Goal: Task Accomplishment & Management: Use online tool/utility

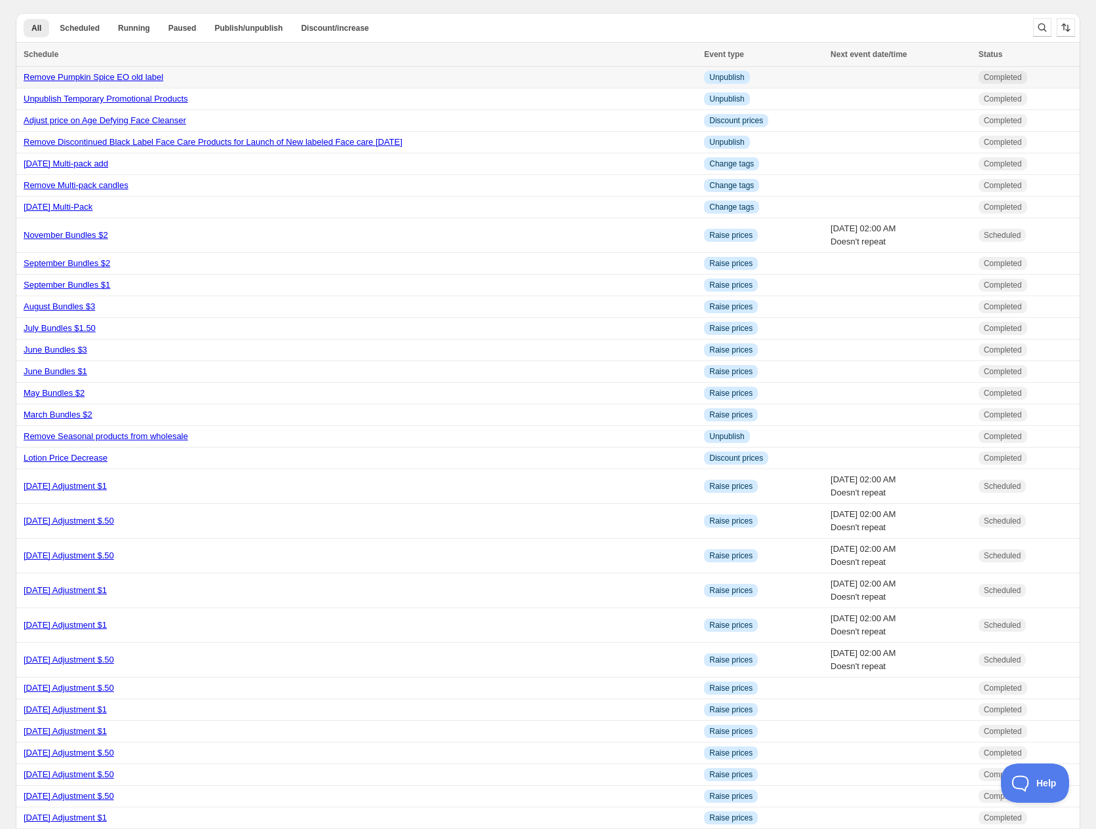
click at [107, 72] on link "Remove Pumpkin Spice EO old label" at bounding box center [94, 77] width 140 height 10
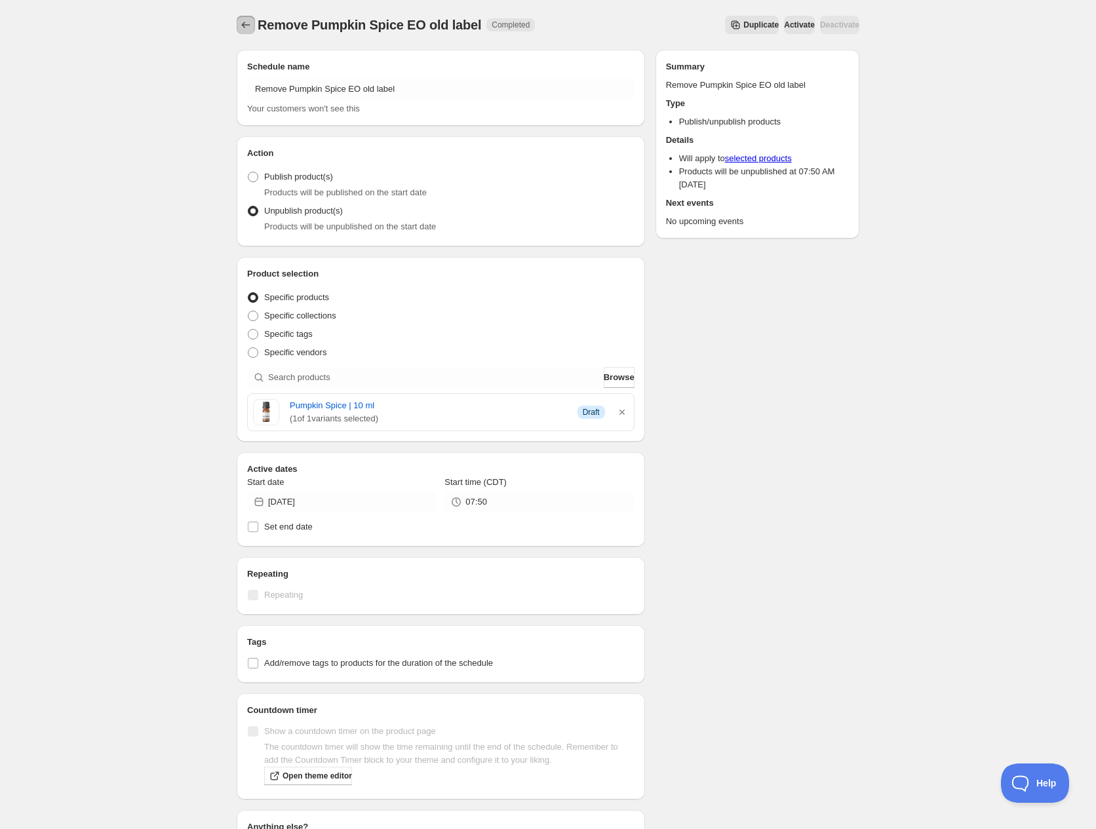
click at [245, 20] on icon "Schedules" at bounding box center [245, 24] width 13 height 13
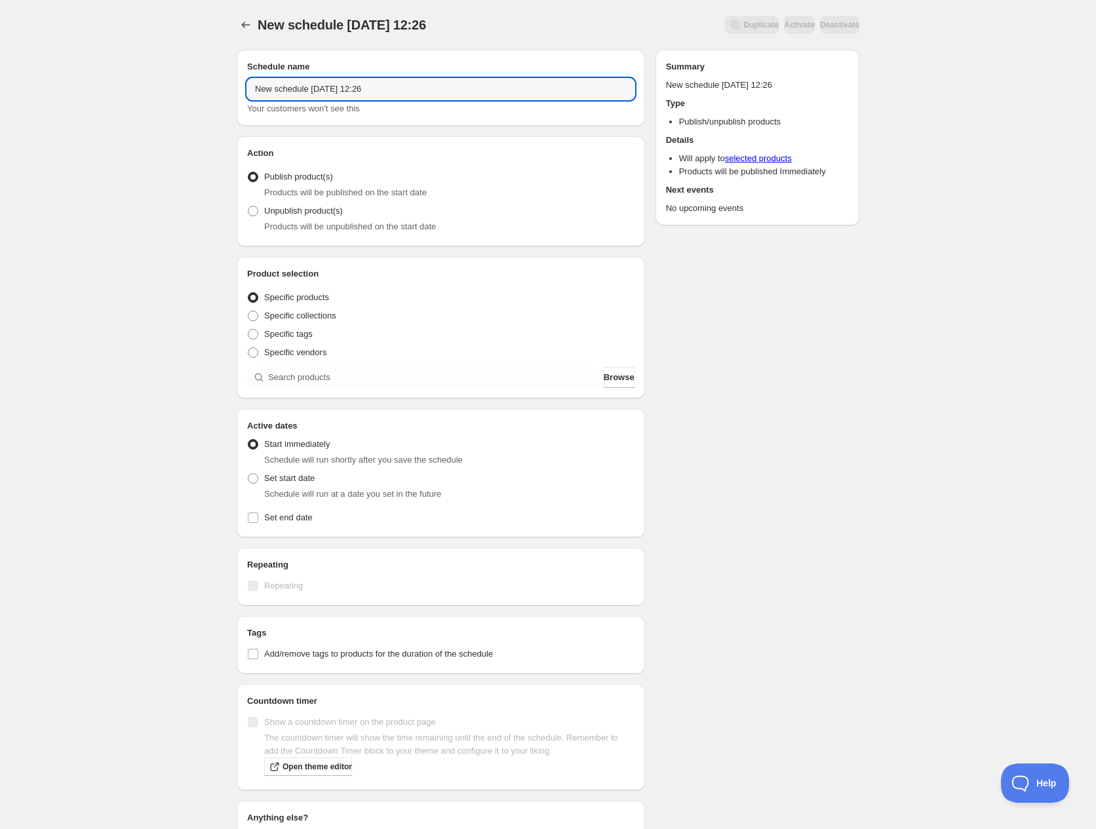
drag, startPoint x: 393, startPoint y: 83, endPoint x: 216, endPoint y: 89, distance: 177.1
click at [213, 90] on div "New schedule Sep 13 2025 12:26. This page is ready New schedule Sep 13 2025 12:…" at bounding box center [548, 499] width 1096 height 999
type input "Remove old branding Hormone Products"
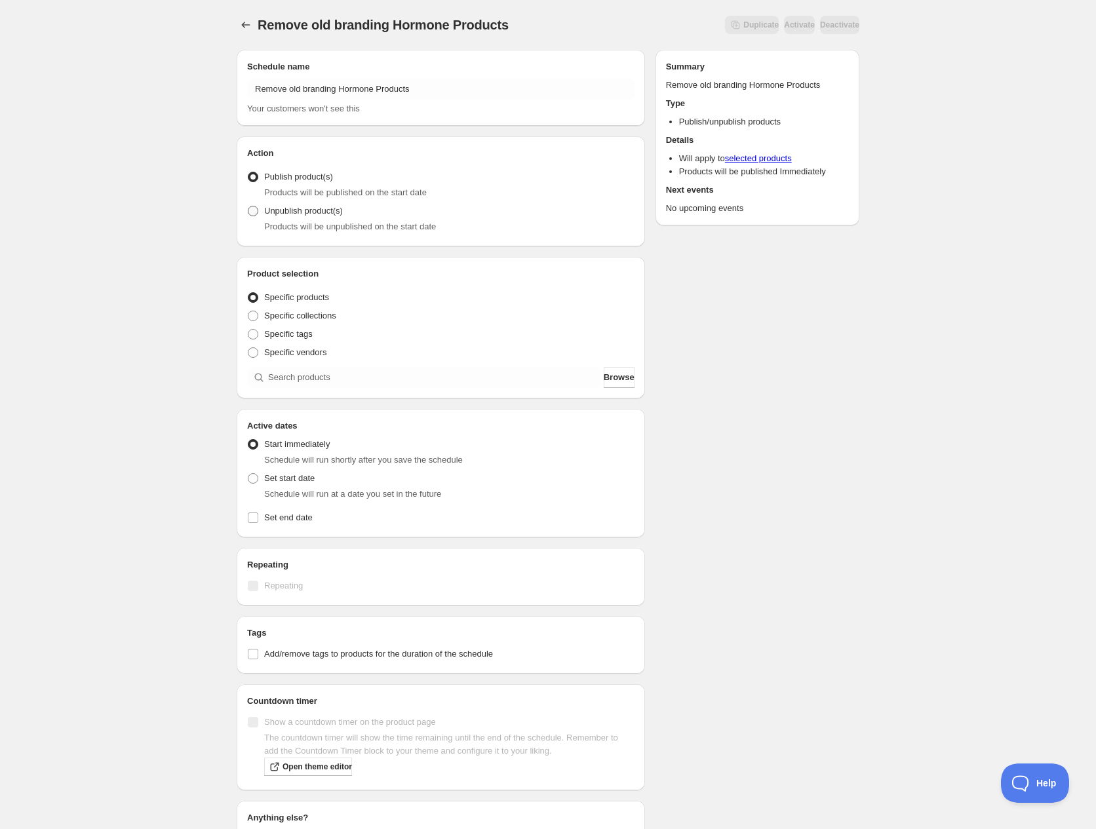
click at [256, 210] on span at bounding box center [253, 211] width 10 height 10
click at [248, 206] on input "Unpublish product(s)" at bounding box center [248, 206] width 1 height 1
radio input "true"
click at [373, 379] on input "search" at bounding box center [434, 377] width 333 height 21
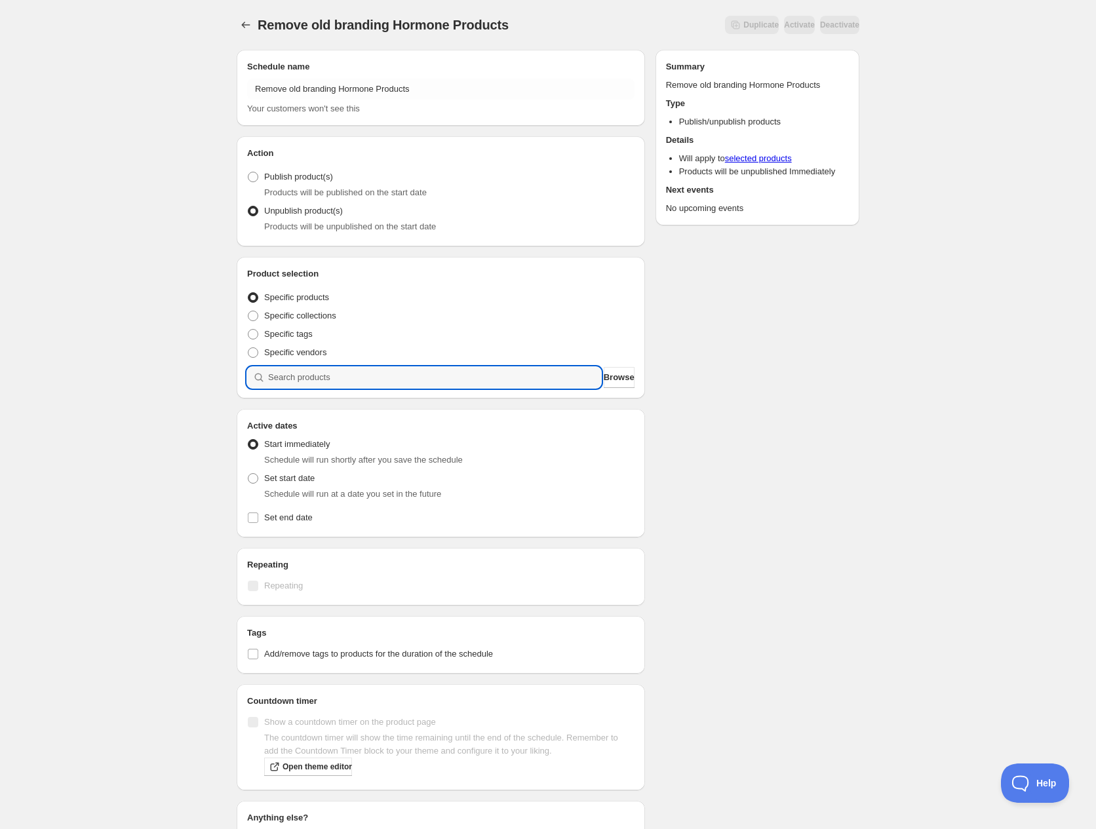
type input "b"
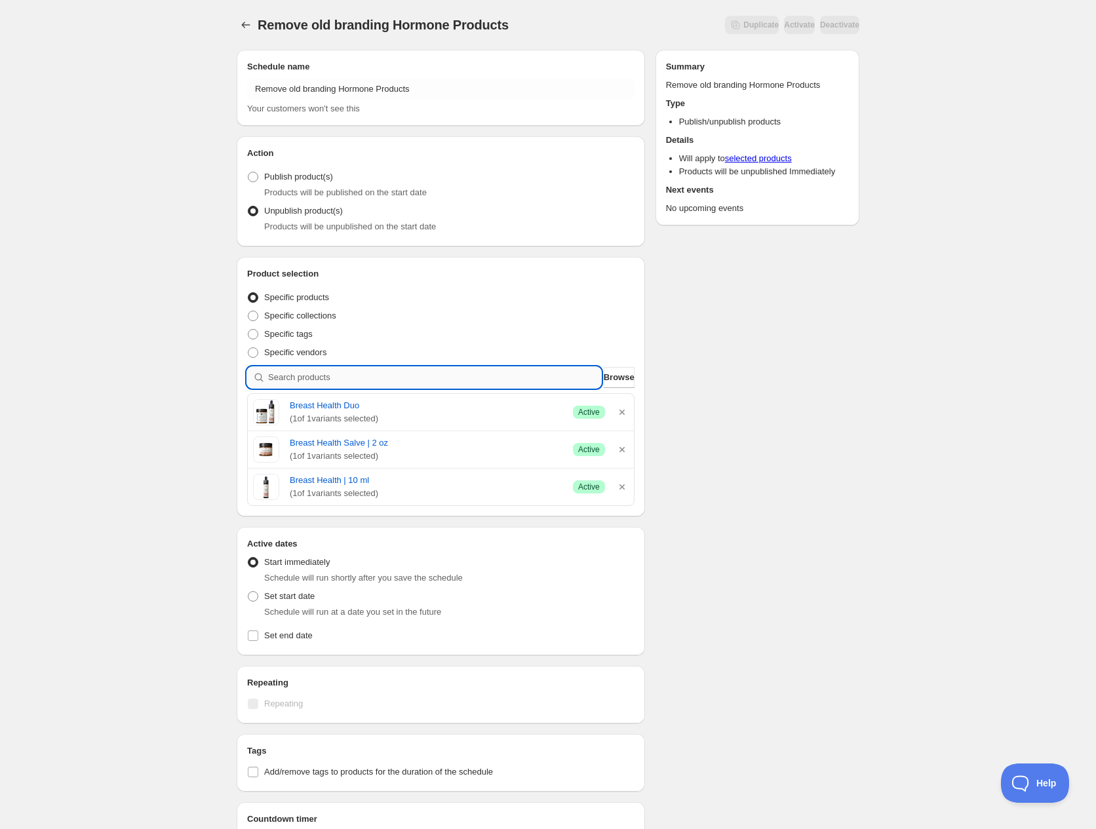
click at [334, 378] on input "search" at bounding box center [434, 377] width 333 height 21
type input "e"
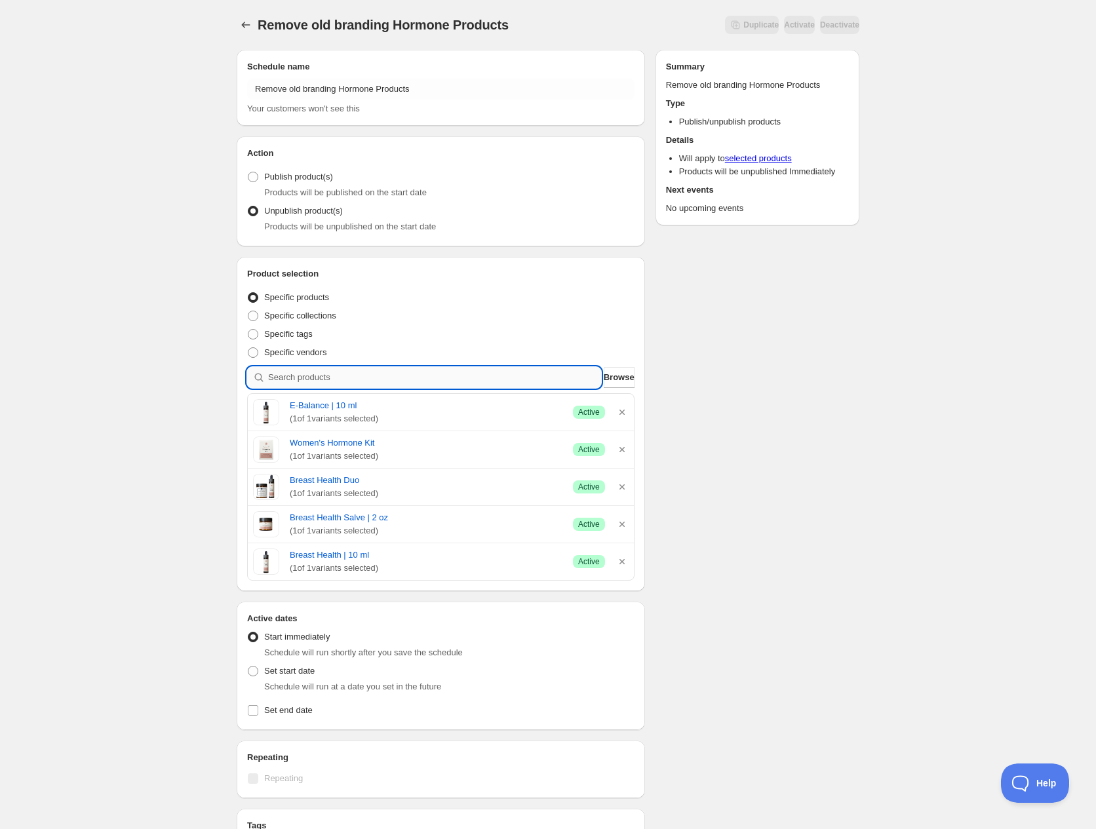
click at [367, 374] on input "search" at bounding box center [434, 377] width 333 height 21
type input "f"
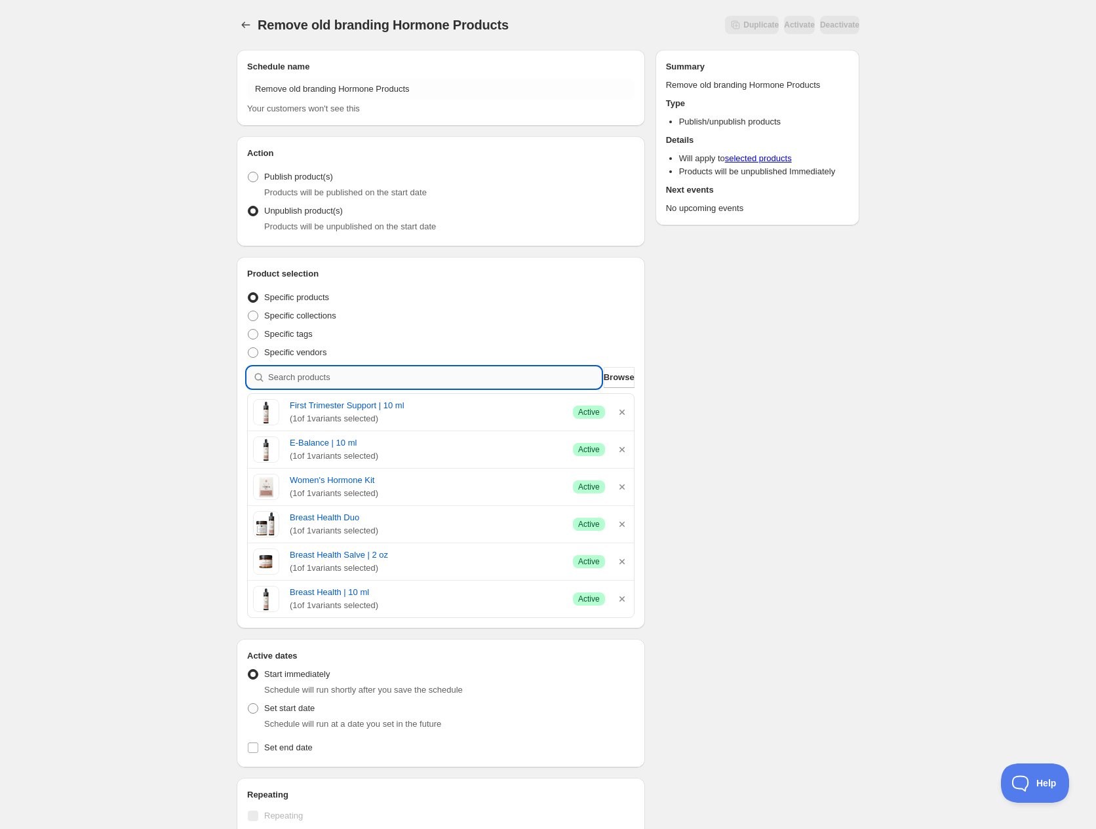
click at [324, 374] on input "search" at bounding box center [434, 377] width 333 height 21
type input "h"
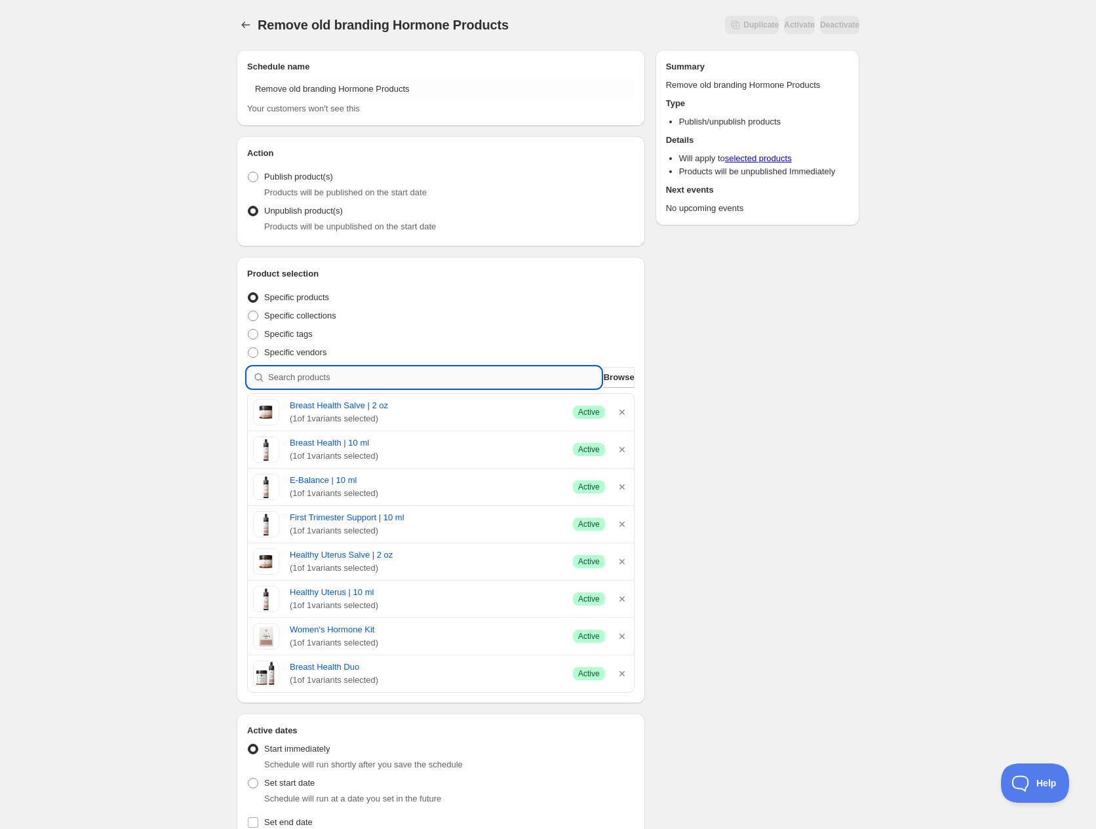
click at [418, 372] on input "search" at bounding box center [434, 377] width 333 height 21
type input "m"
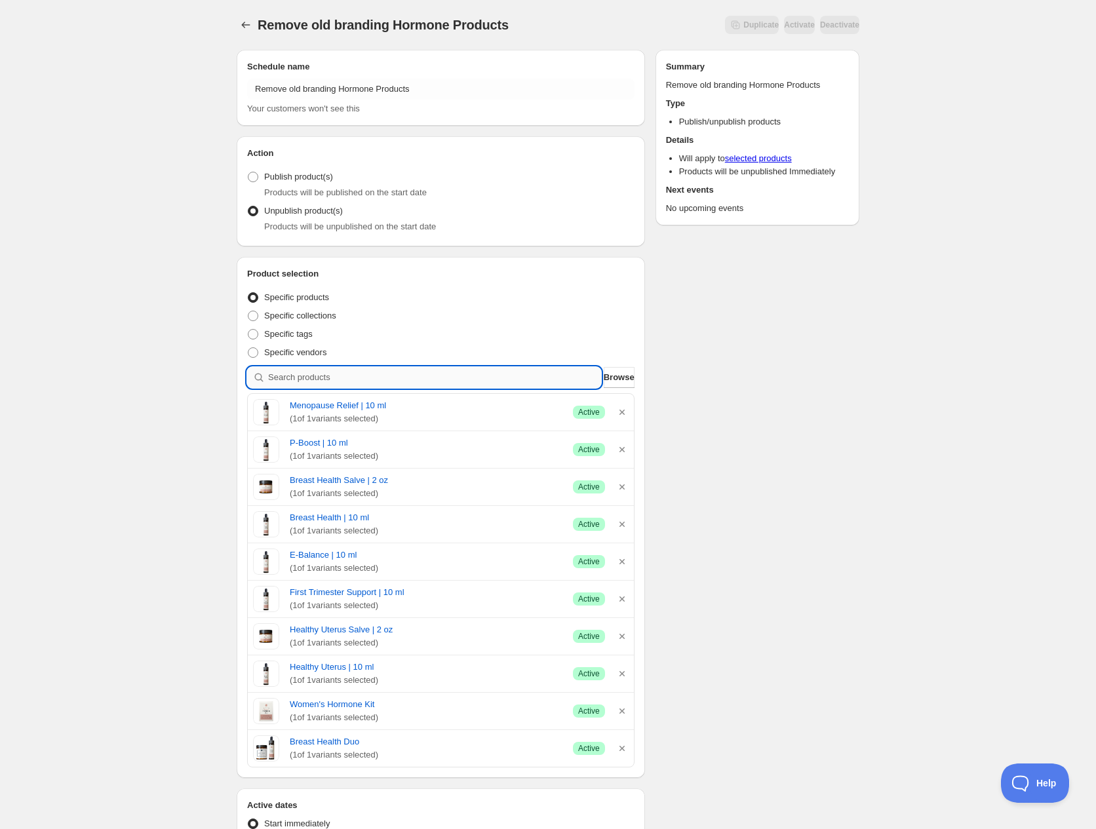
click at [338, 377] on input "search" at bounding box center [434, 377] width 333 height 21
type input "o"
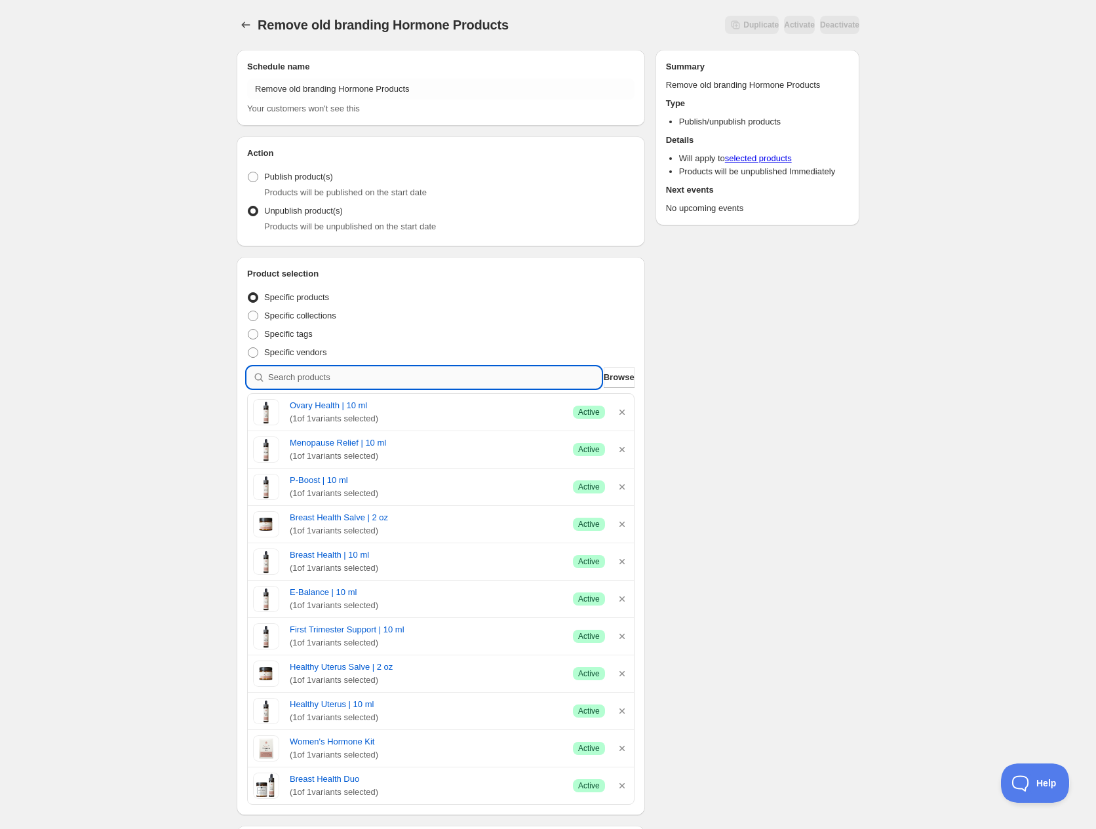
click at [347, 374] on input "search" at bounding box center [434, 377] width 333 height 21
type input "p"
click at [361, 376] on input "search" at bounding box center [434, 377] width 333 height 21
type input "t"
click at [387, 379] on input "search" at bounding box center [434, 377] width 333 height 21
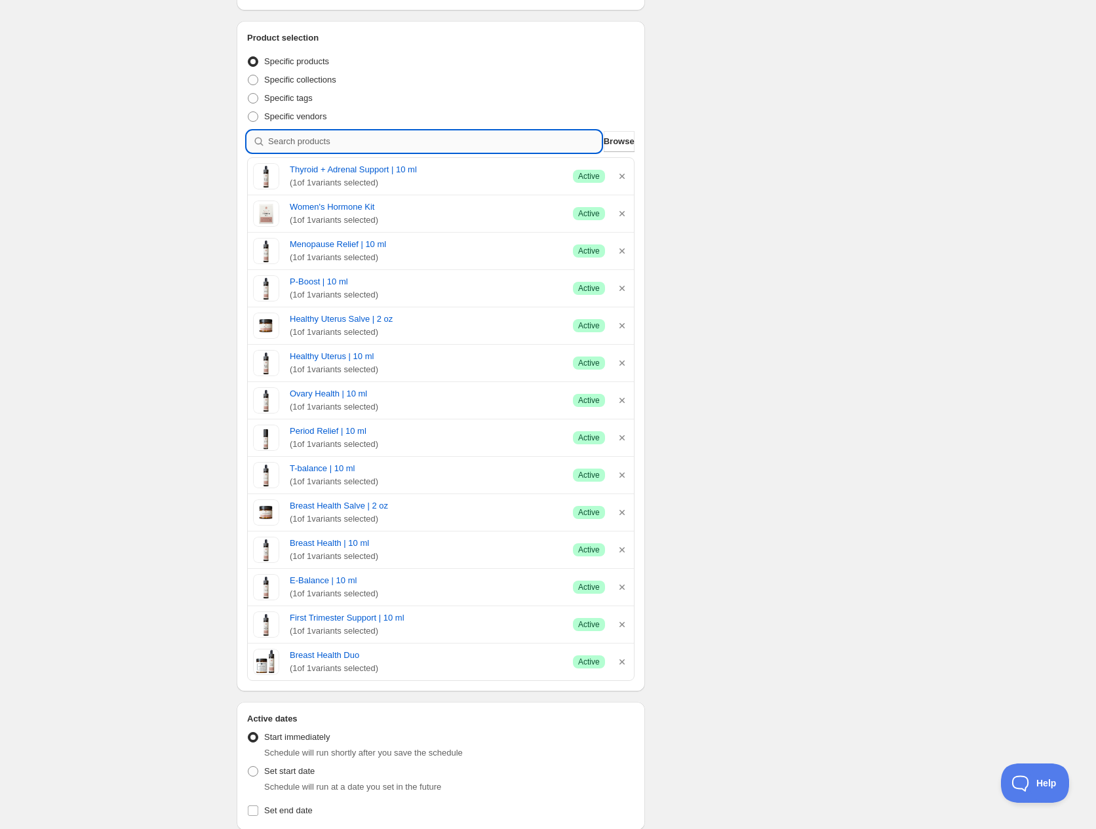
scroll to position [246, 0]
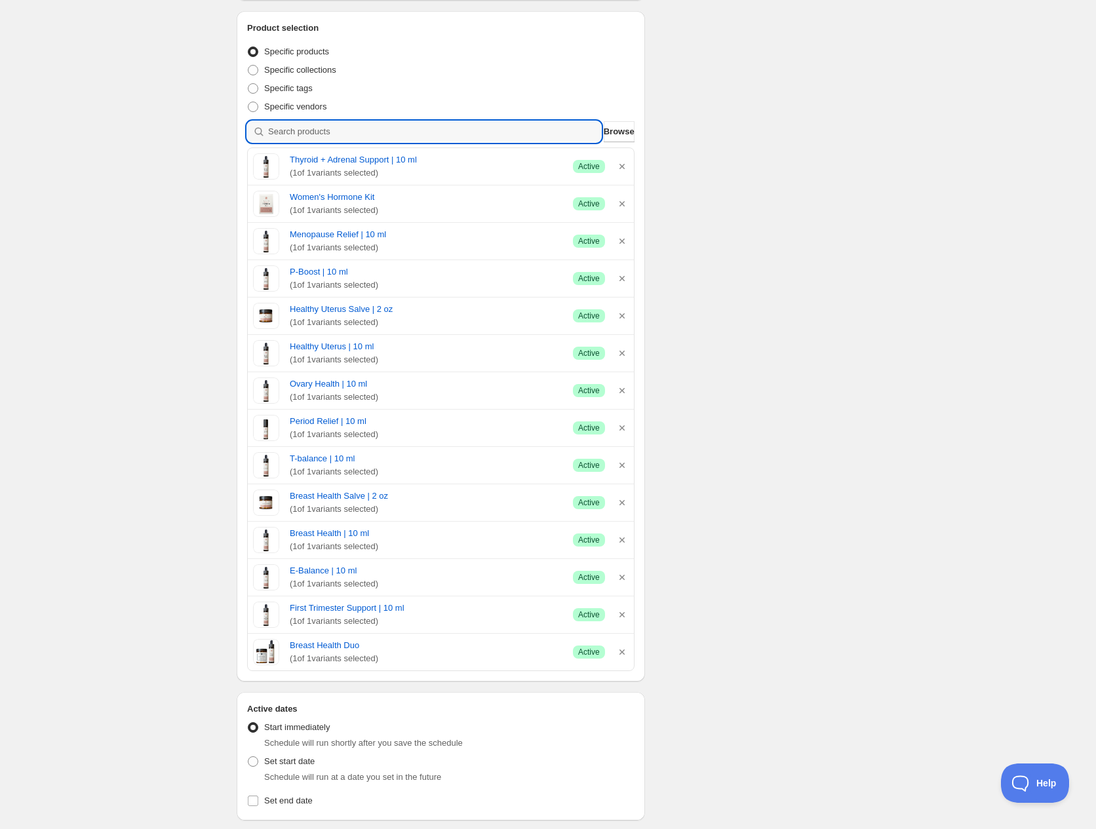
type input "f"
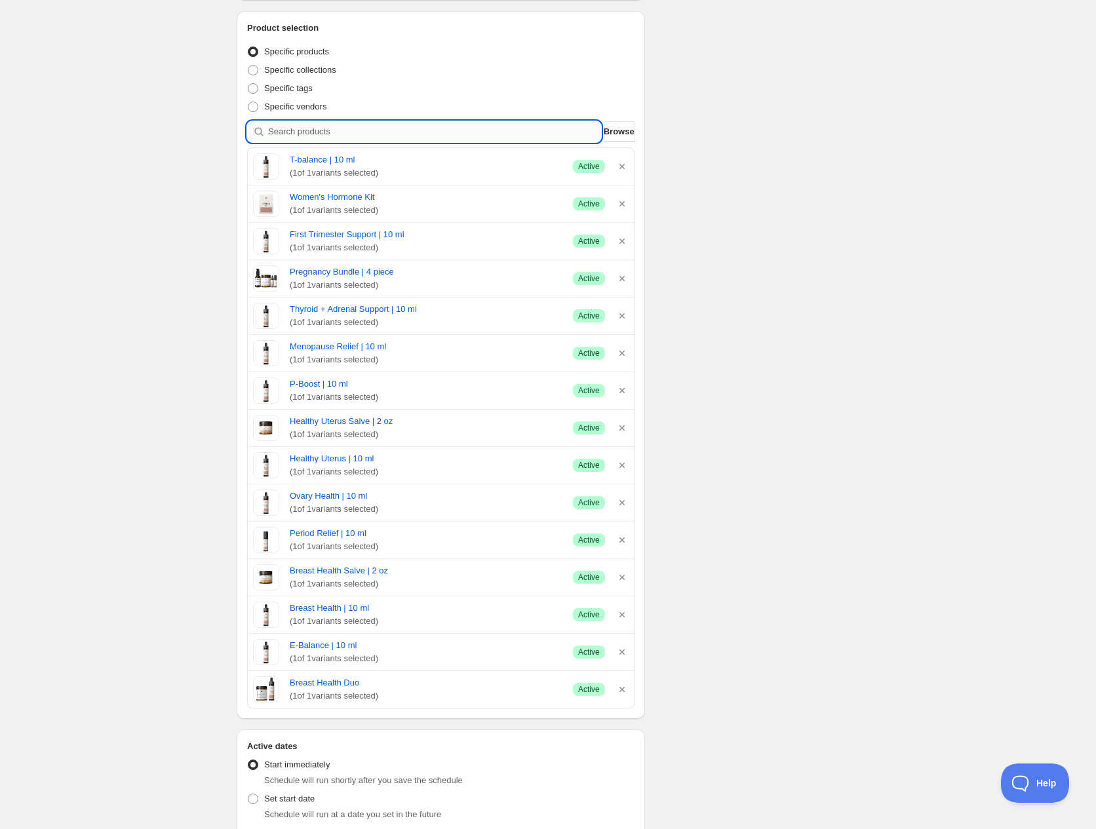
click at [341, 131] on input "search" at bounding box center [434, 131] width 333 height 21
type input "f"
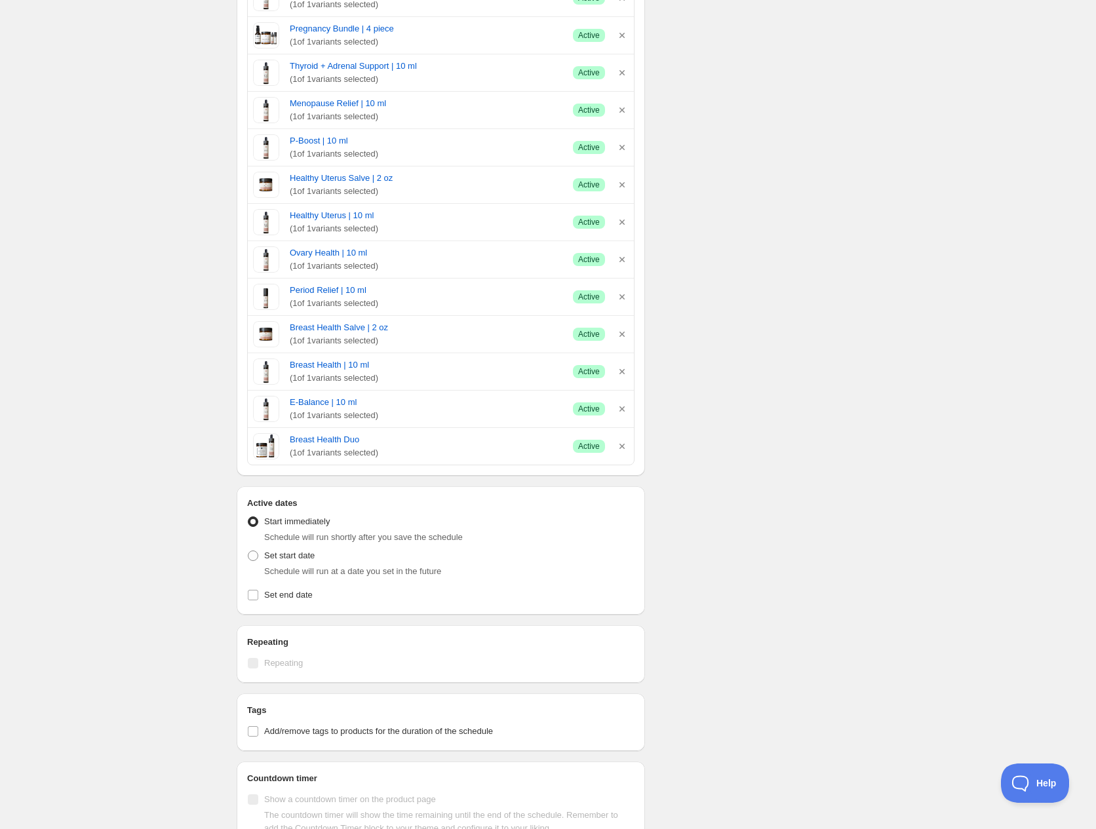
scroll to position [492, 0]
click at [253, 549] on span at bounding box center [253, 553] width 10 height 10
click at [248, 549] on input "Set start date" at bounding box center [248, 548] width 1 height 1
radio input "true"
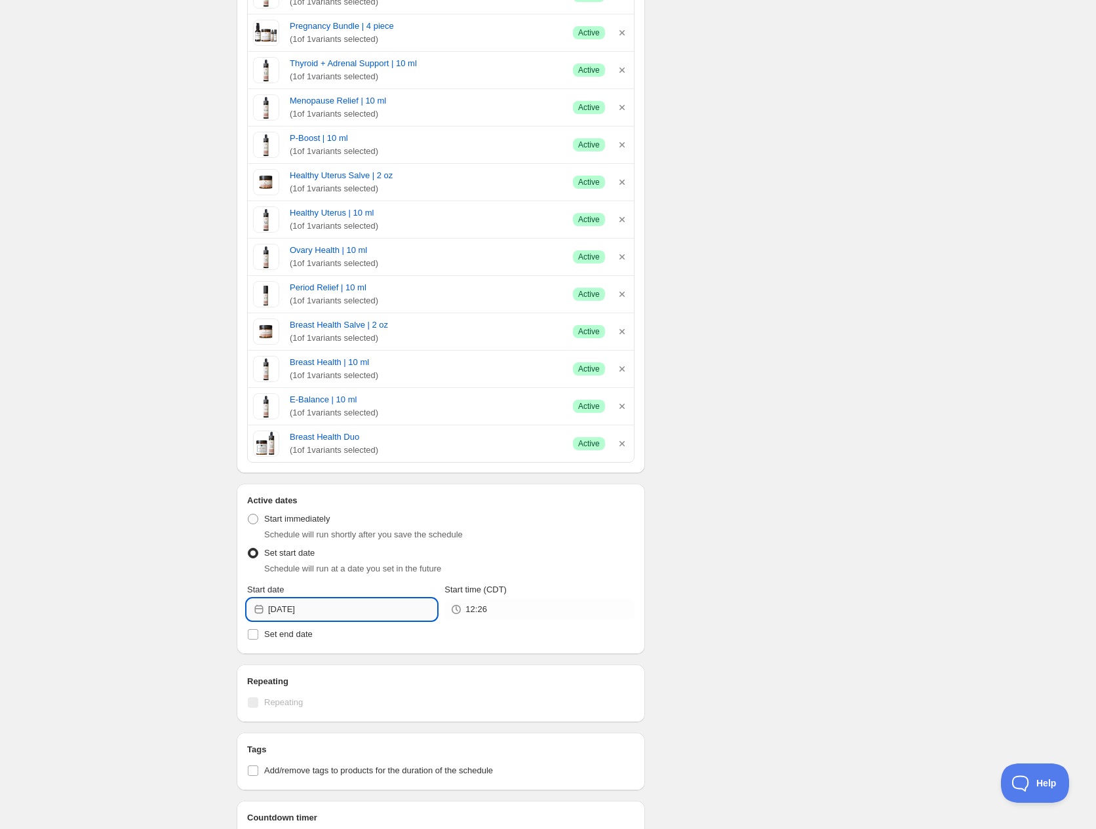
click at [341, 608] on input "2025-09-13" at bounding box center [352, 609] width 168 height 21
click at [344, 721] on span "17" at bounding box center [342, 721] width 14 height 10
type input "2025-09-17"
click at [572, 613] on input "12:26" at bounding box center [549, 609] width 168 height 21
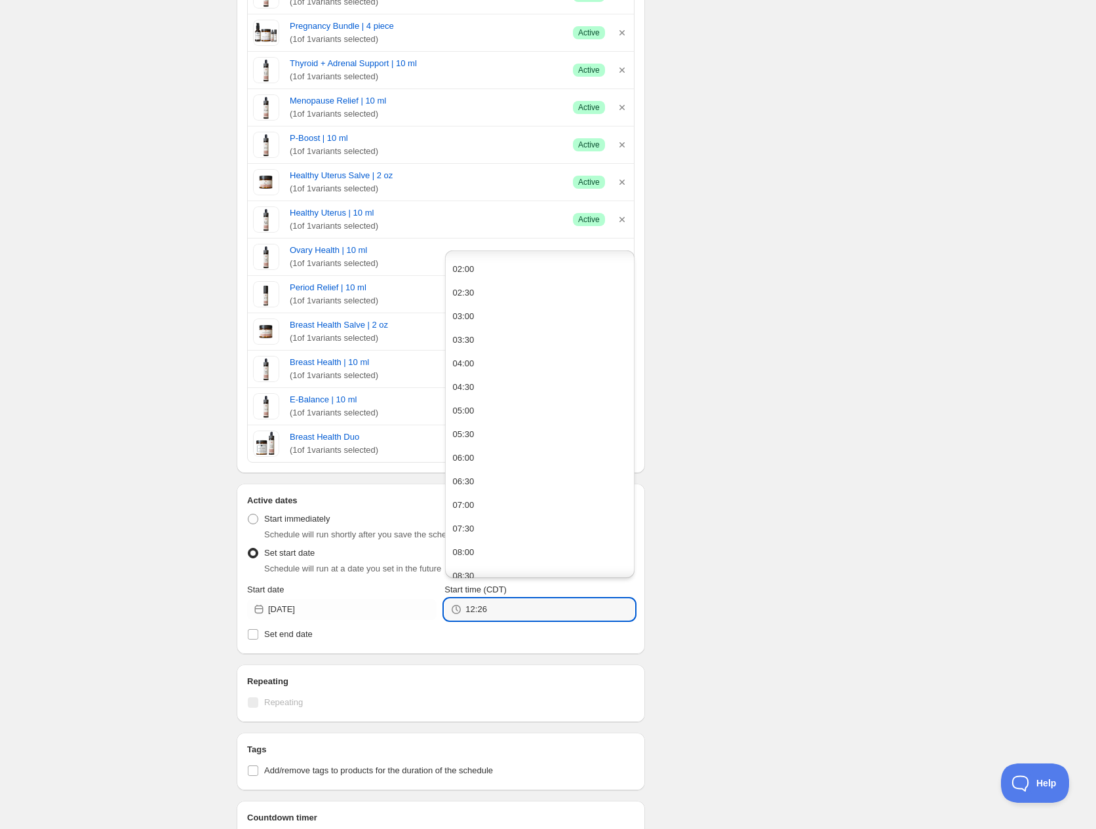
scroll to position [92, 0]
click at [463, 544] on div "08:00" at bounding box center [464, 550] width 22 height 13
type input "08:00"
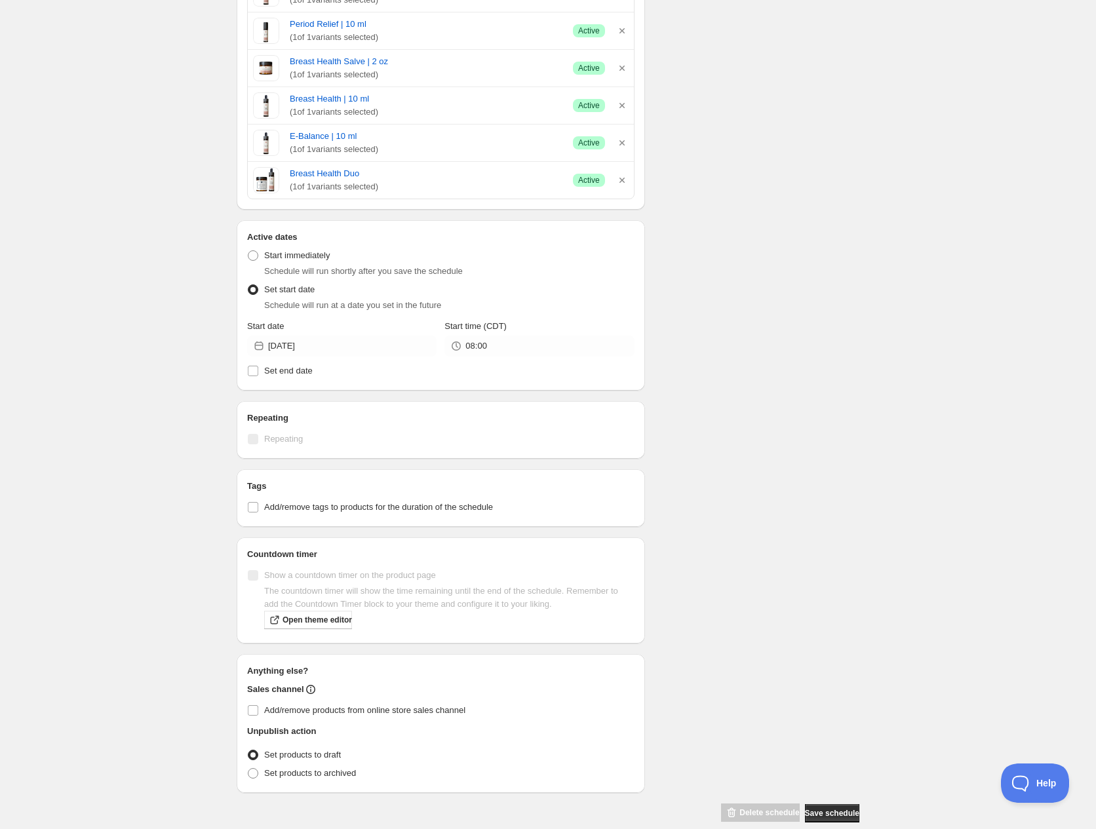
scroll to position [773, 0]
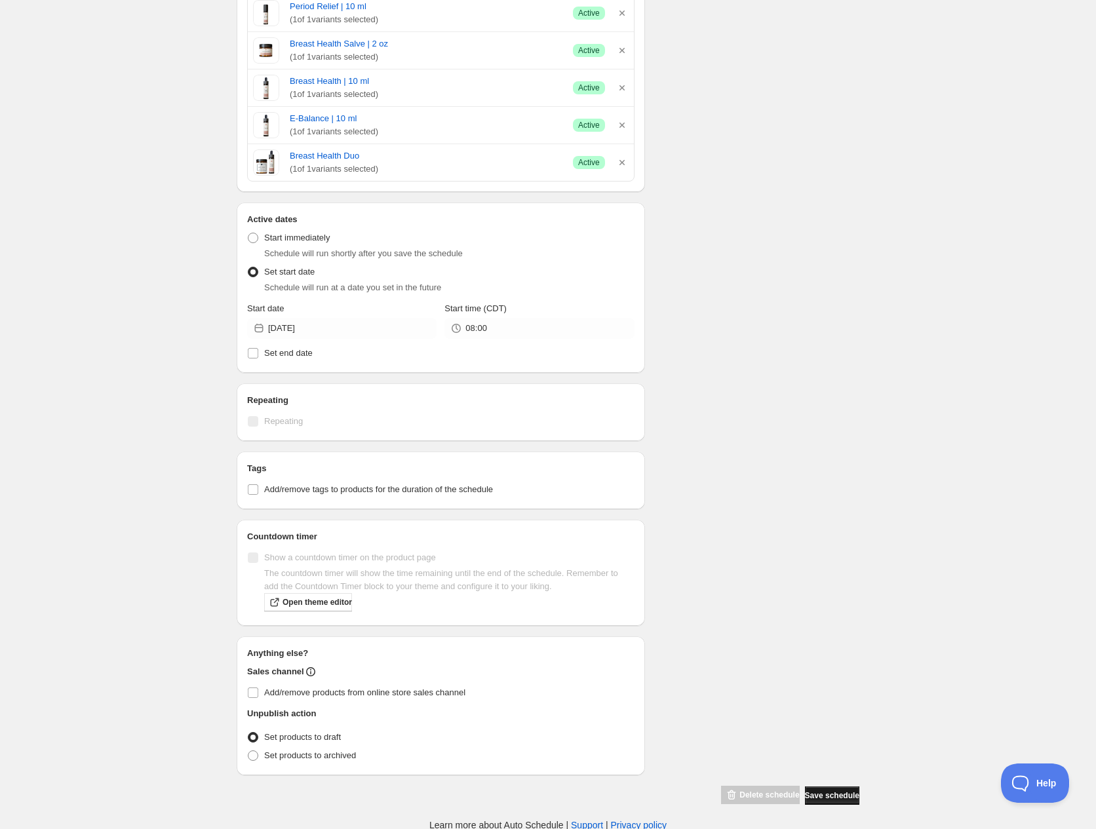
click at [821, 793] on span "Save schedule" at bounding box center [832, 796] width 54 height 10
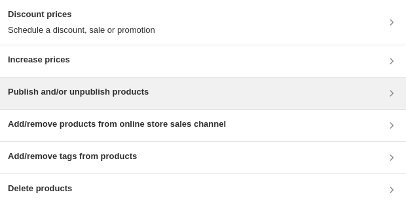
click at [125, 96] on h3 "Publish and/or unpublish products" at bounding box center [78, 91] width 141 height 13
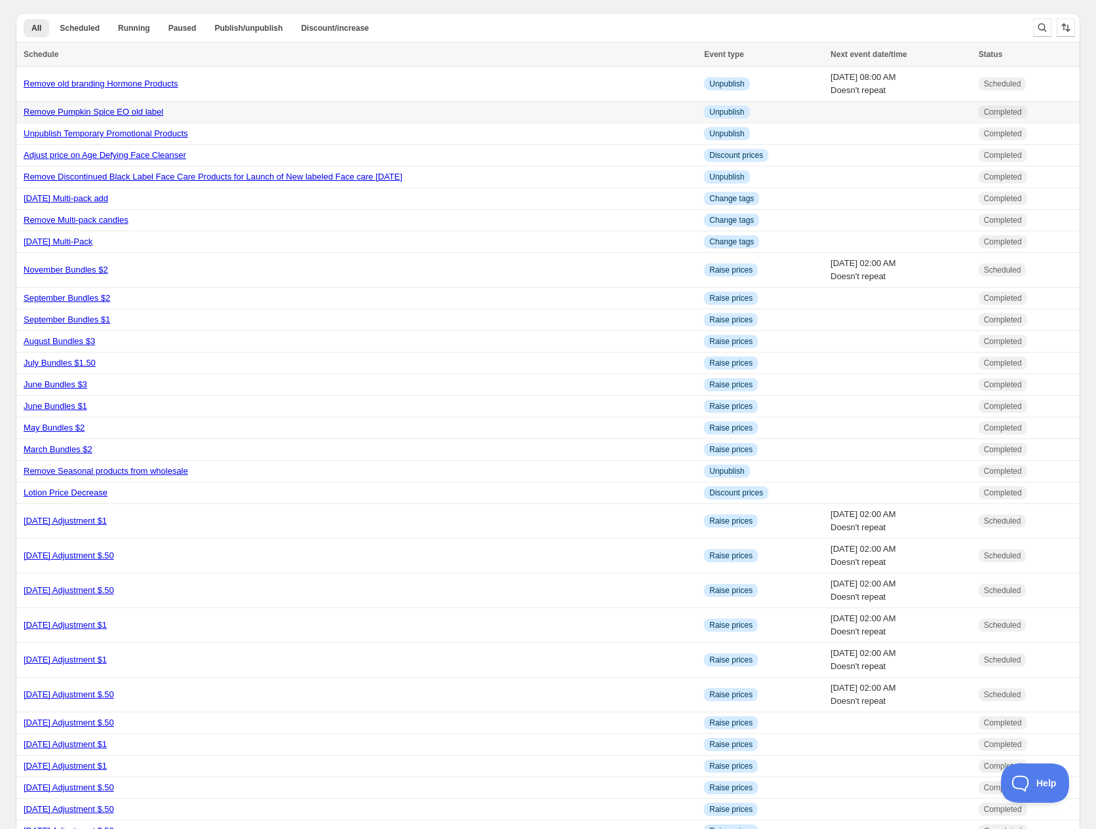
click at [102, 111] on link "Remove Pumpkin Spice EO old label" at bounding box center [94, 112] width 140 height 10
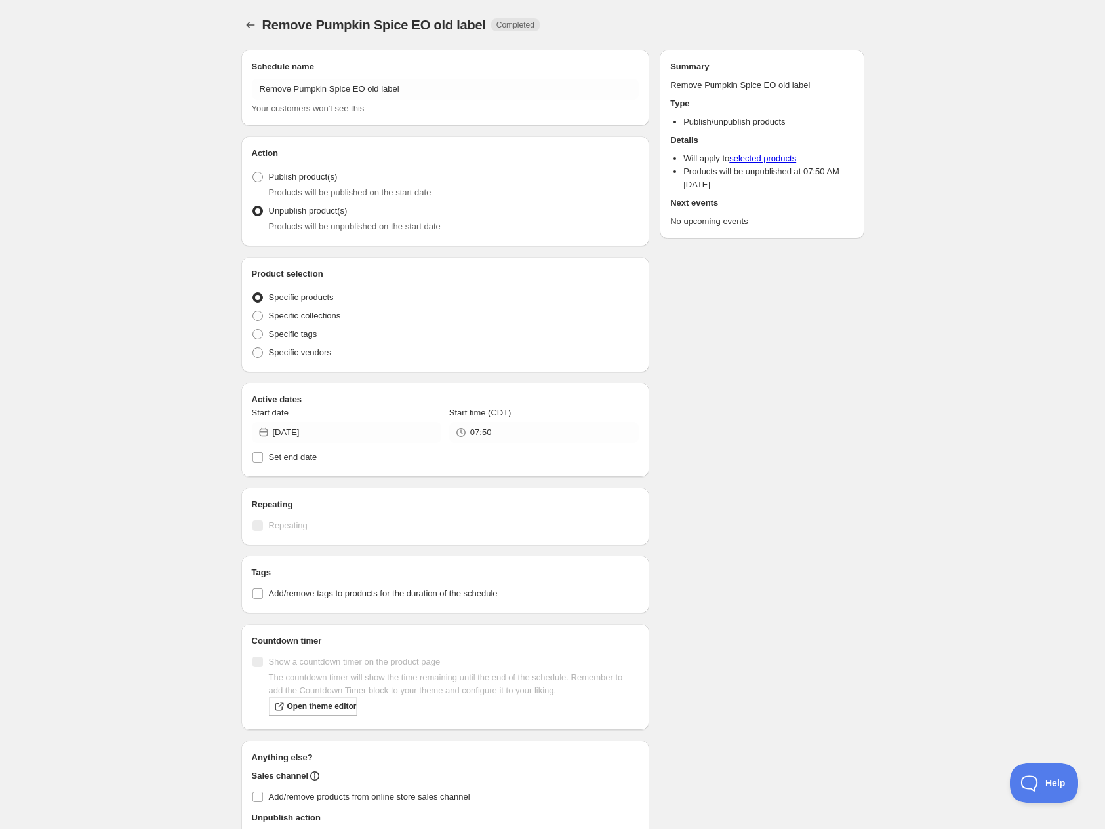
radio input "true"
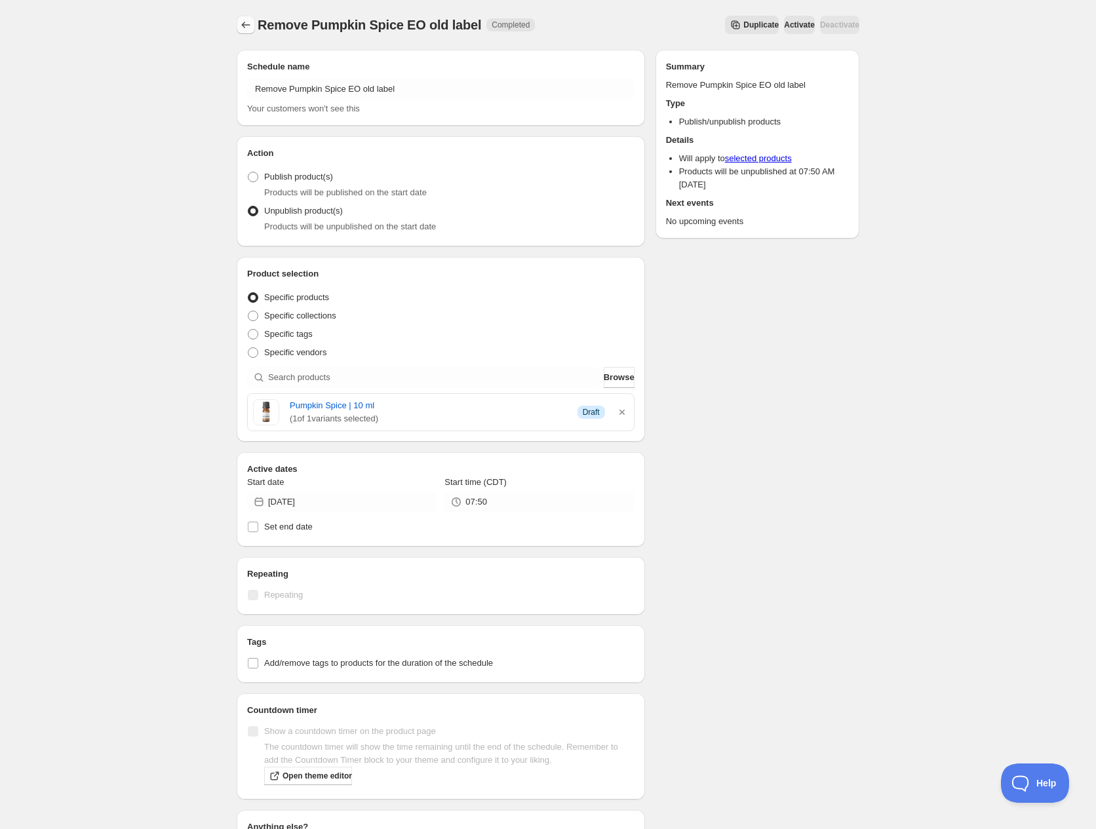
click at [246, 21] on icon "Schedules" at bounding box center [245, 24] width 13 height 13
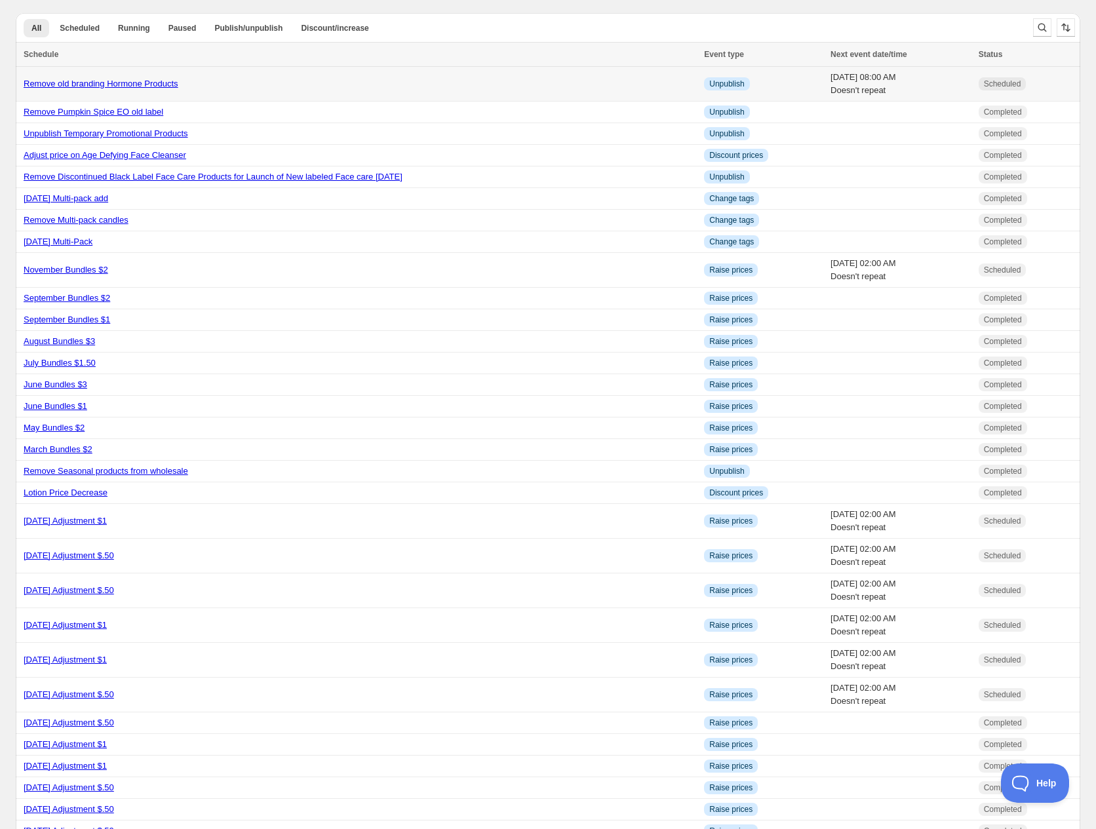
click at [136, 81] on link "Remove old branding Hormone Products" at bounding box center [101, 84] width 155 height 10
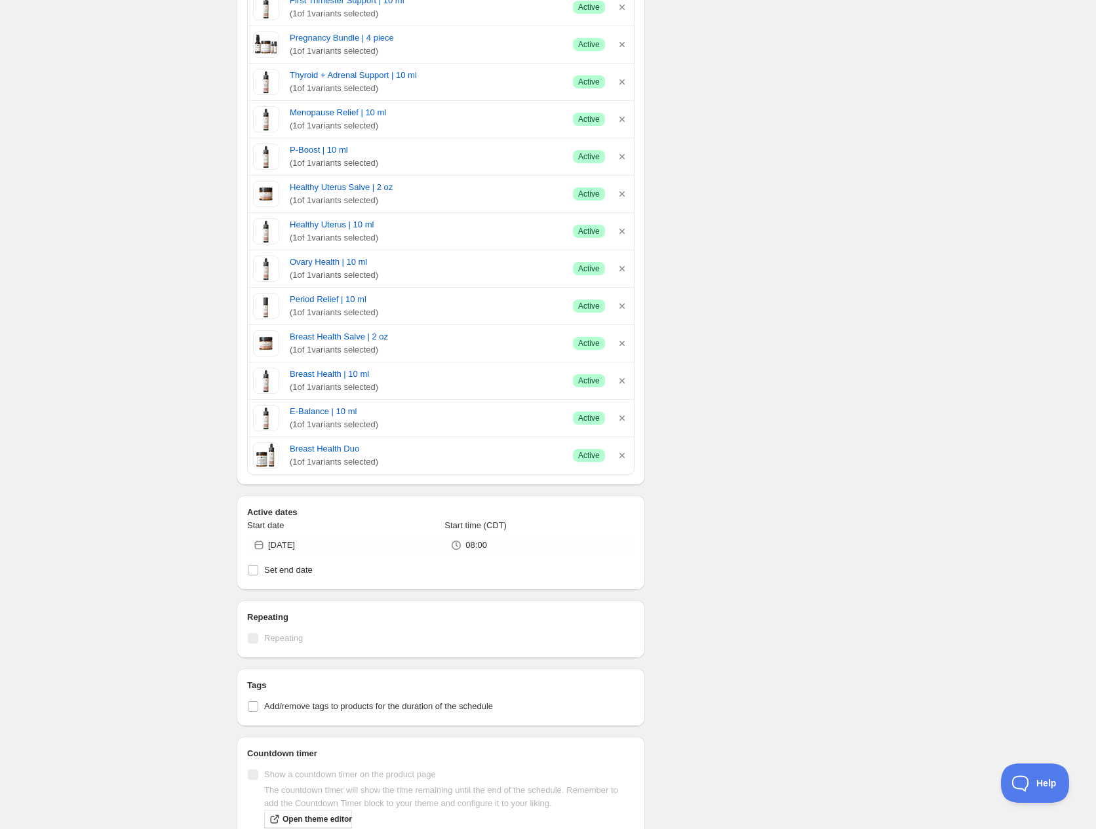
scroll to position [655, 0]
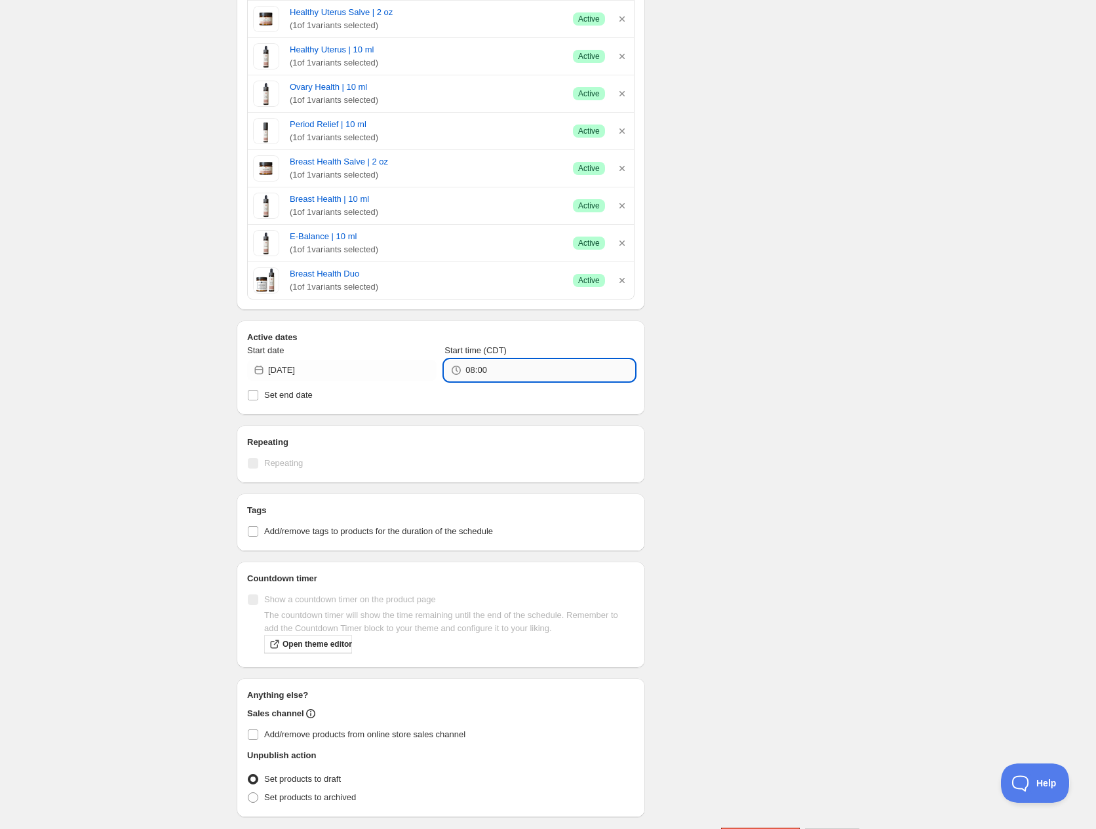
click at [507, 373] on input "08:00" at bounding box center [549, 370] width 168 height 21
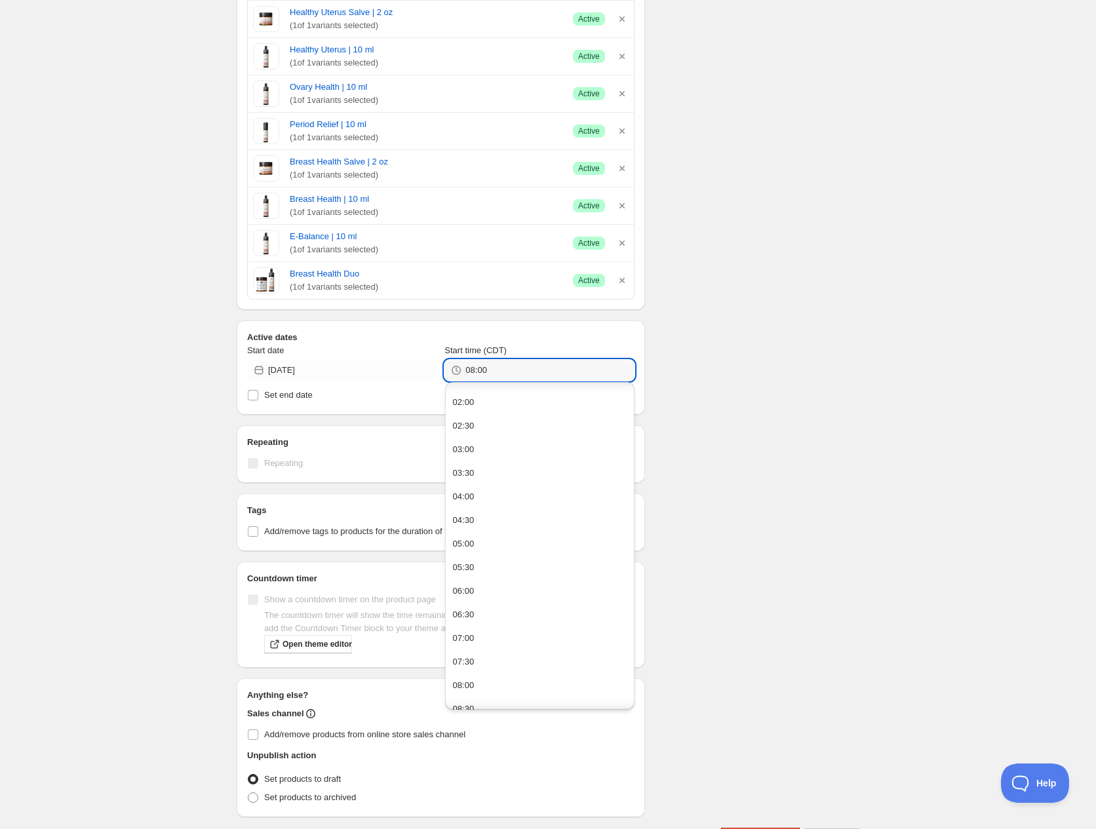
scroll to position [90, 0]
click at [477, 652] on button "07:30" at bounding box center [540, 660] width 182 height 21
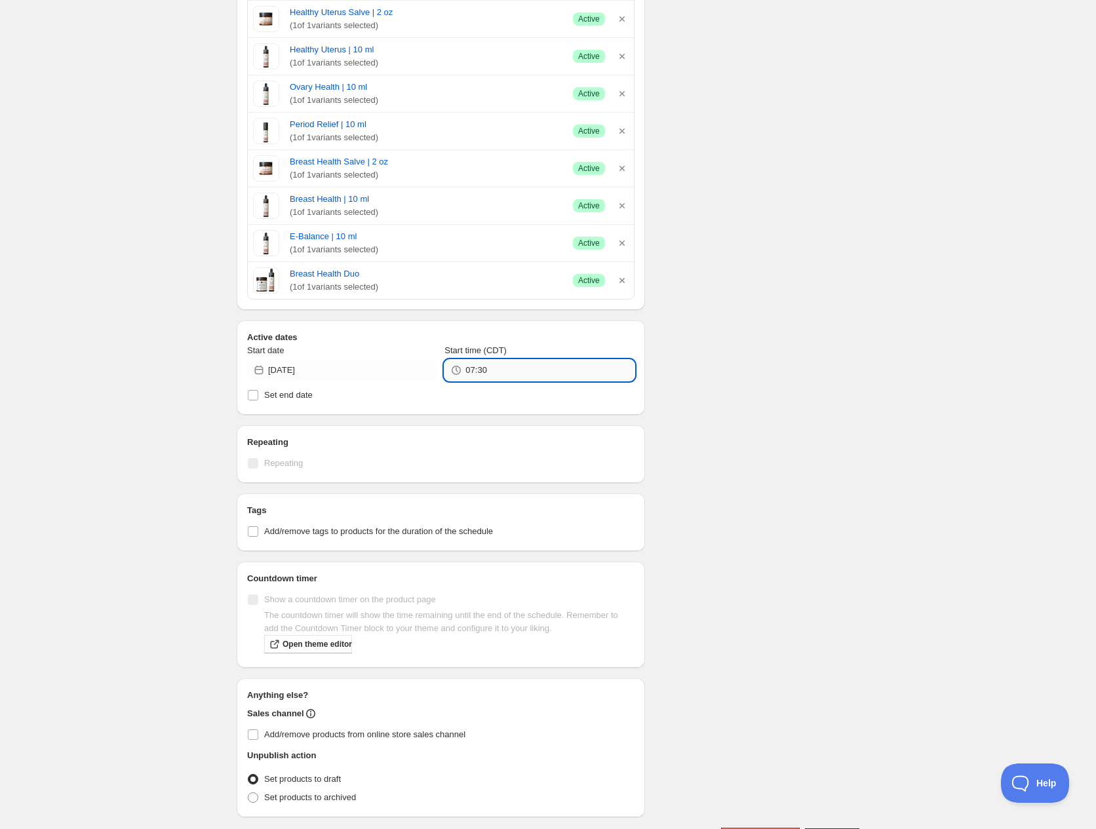
click at [482, 372] on input "07:30" at bounding box center [549, 370] width 168 height 21
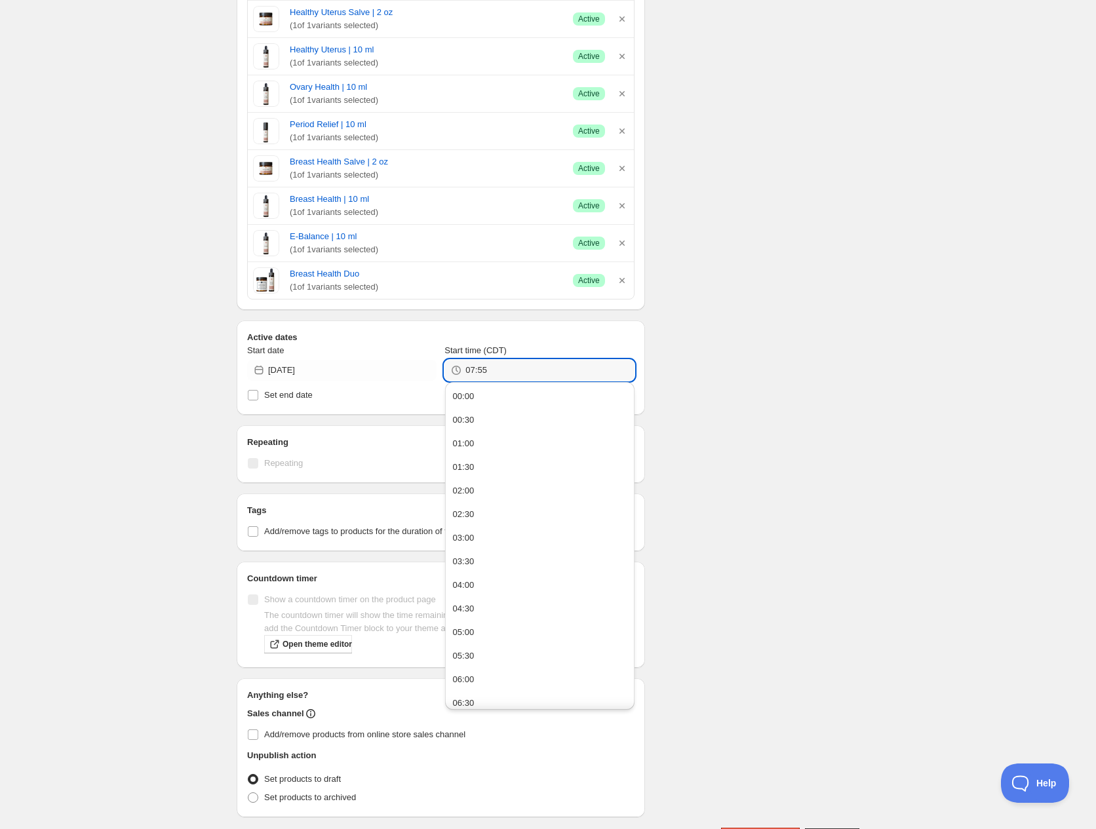
type input "07:55"
click at [711, 337] on div "Schedule name Remove old branding Hormone Products Your customers won't see thi…" at bounding box center [542, 115] width 633 height 1463
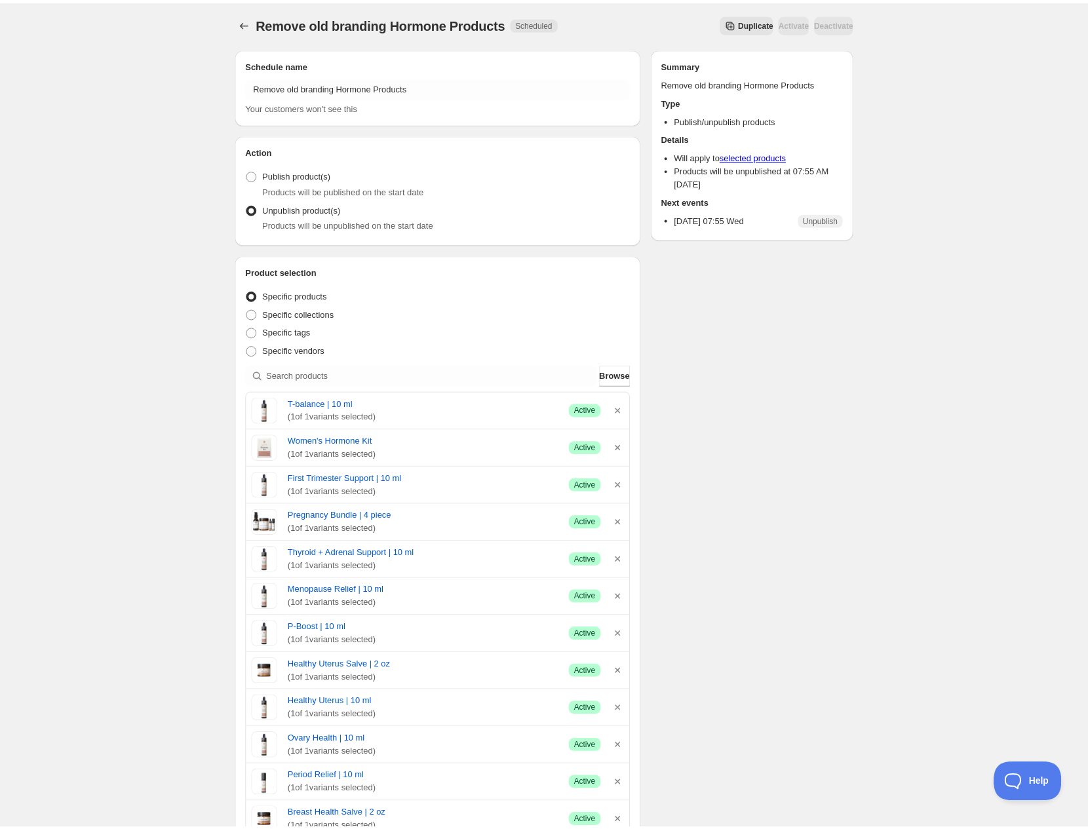
scroll to position [0, 0]
